Goal: Navigation & Orientation: Find specific page/section

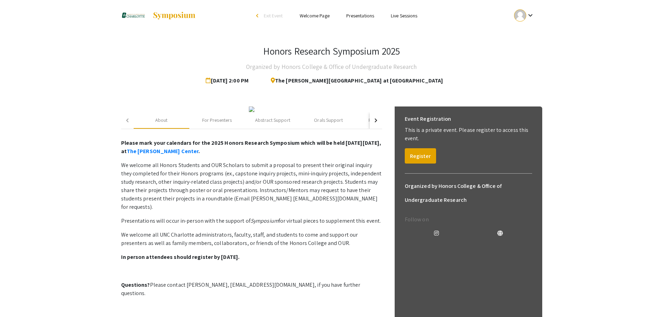
click at [531, 10] on div "keyboard_arrow_down" at bounding box center [525, 16] width 24 height 16
click at [535, 36] on button "My Account" at bounding box center [528, 34] width 43 height 17
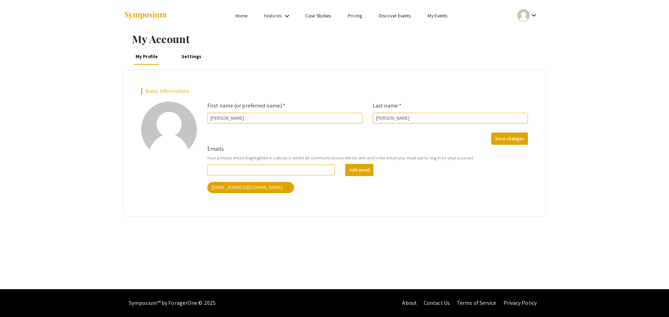
click at [209, 57] on div "My Profile Settings" at bounding box center [334, 56] width 421 height 17
click at [196, 56] on link "Settings" at bounding box center [191, 56] width 23 height 17
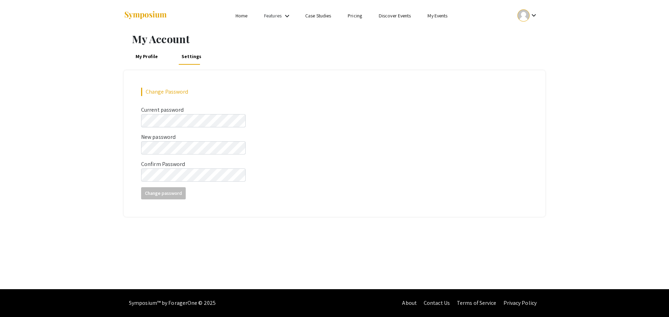
click at [131, 53] on div "My Profile Settings" at bounding box center [334, 56] width 421 height 17
drag, startPoint x: 143, startPoint y: 57, endPoint x: 151, endPoint y: 57, distance: 7.3
click at [144, 57] on link "My Profile" at bounding box center [147, 56] width 26 height 17
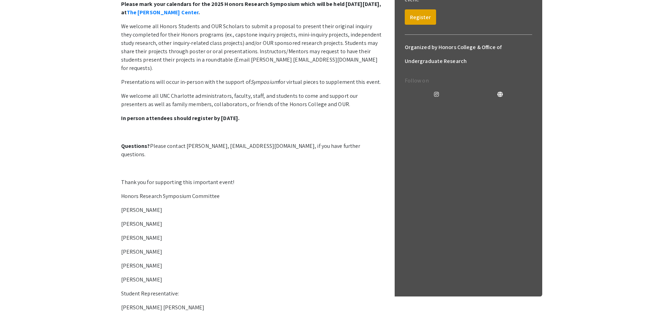
scroll to position [139, 0]
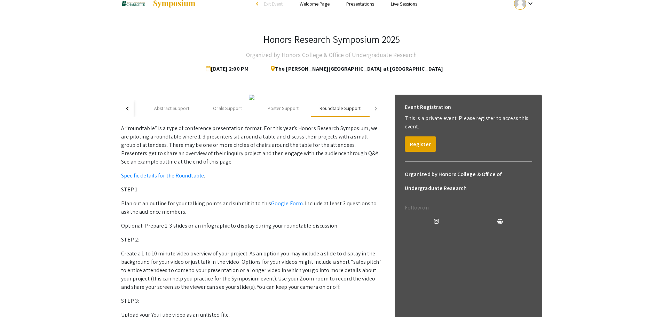
scroll to position [0, 0]
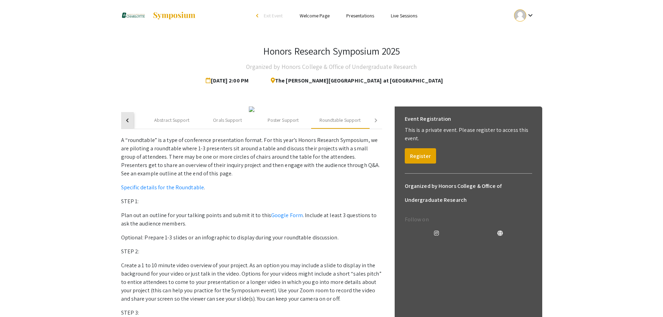
click at [127, 129] on button "button" at bounding box center [127, 120] width 13 height 17
click at [127, 122] on div "button" at bounding box center [128, 120] width 4 height 4
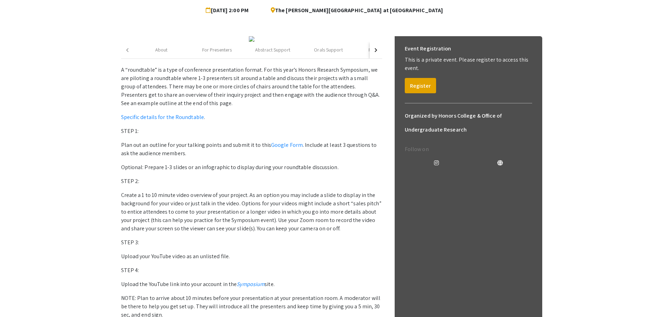
scroll to position [70, 0]
click at [377, 59] on button "button" at bounding box center [376, 50] width 13 height 17
click at [339, 54] on div "Roundtable Support" at bounding box center [340, 50] width 41 height 7
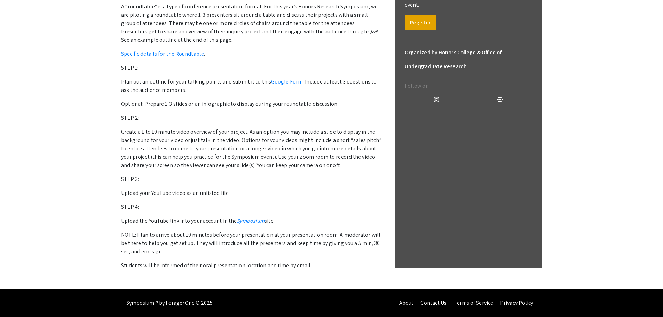
scroll to position [244, 0]
